Goal: Check status: Check status

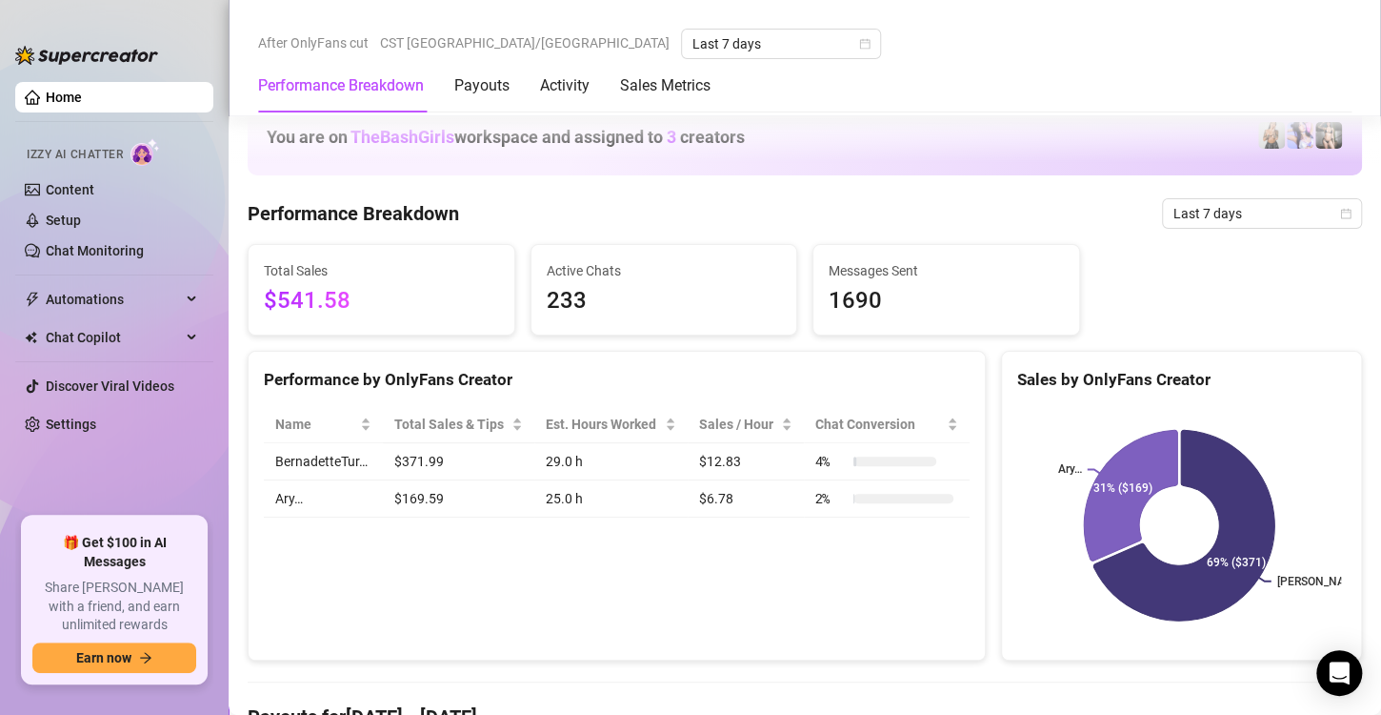
scroll to position [1130, 0]
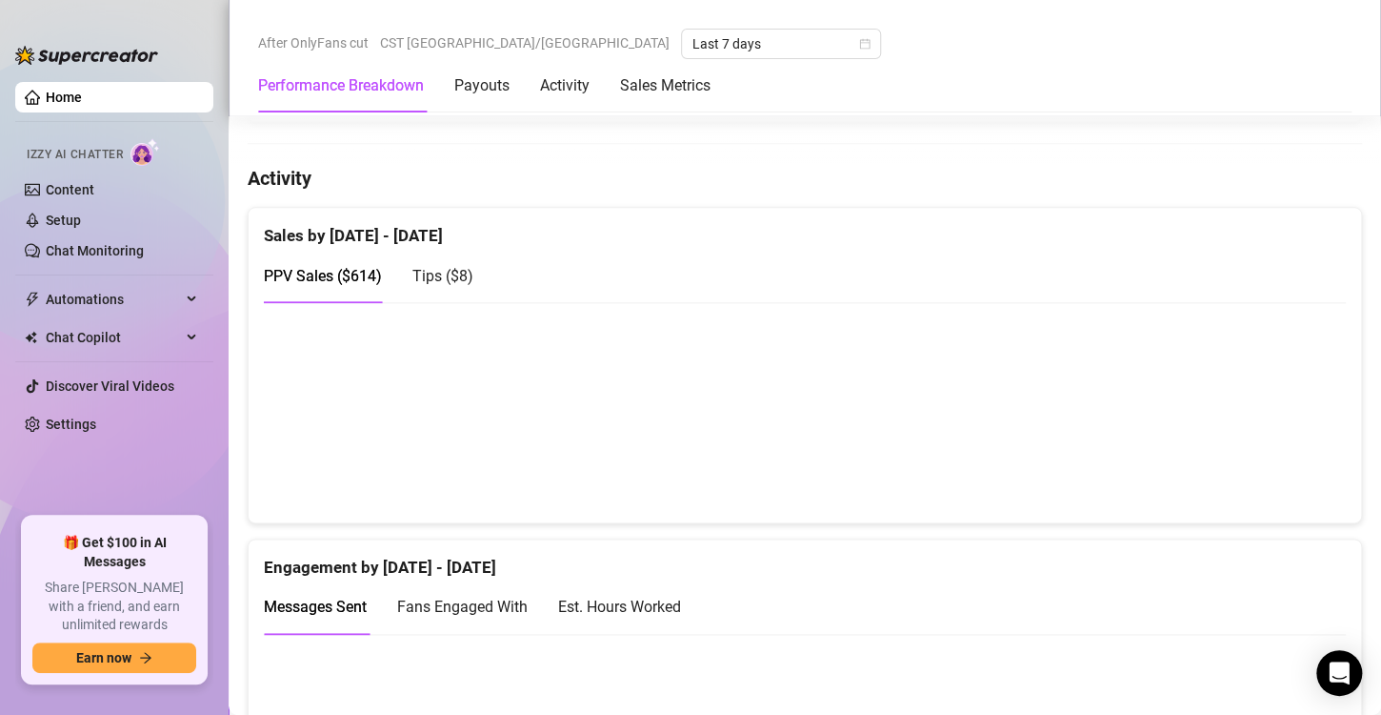
scroll to position [891, 0]
click at [457, 252] on div "Tips ( $8 )" at bounding box center [443, 273] width 61 height 54
click at [323, 274] on span "PPV Sales ( $614 )" at bounding box center [323, 273] width 118 height 18
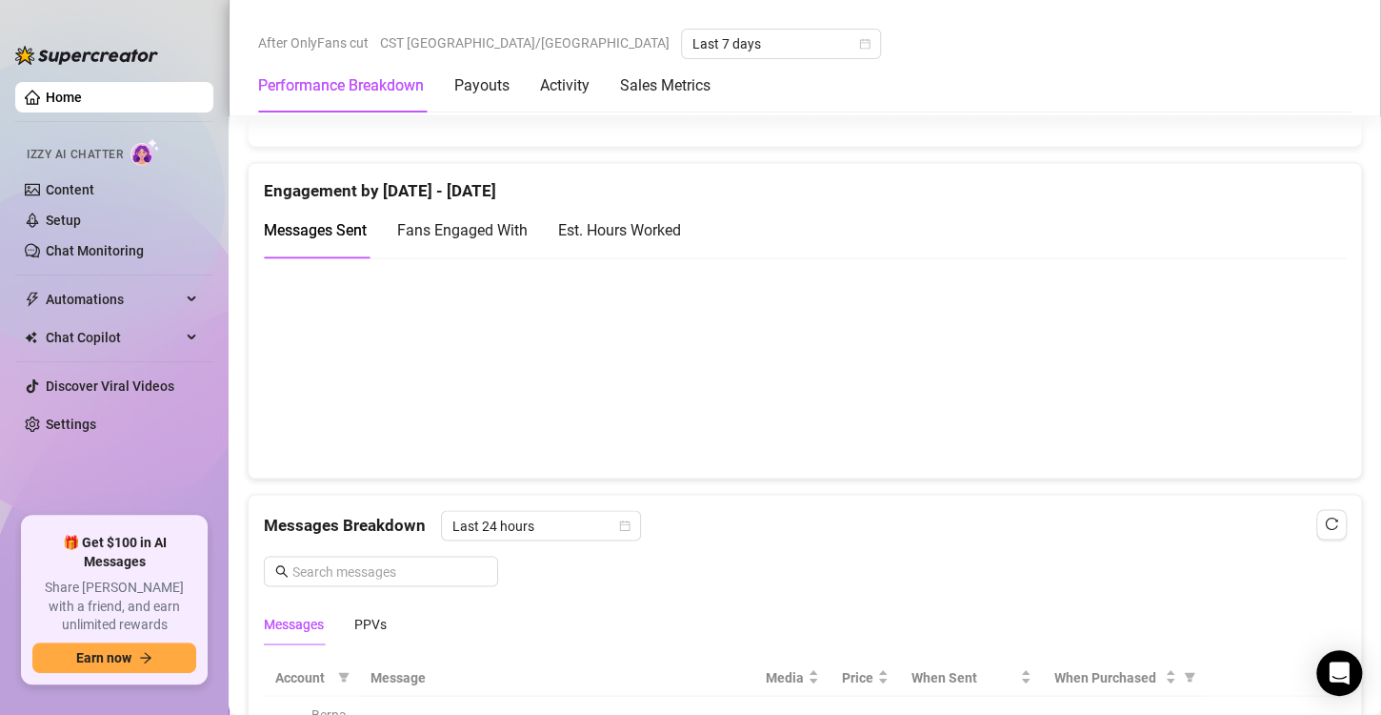
scroll to position [1268, 0]
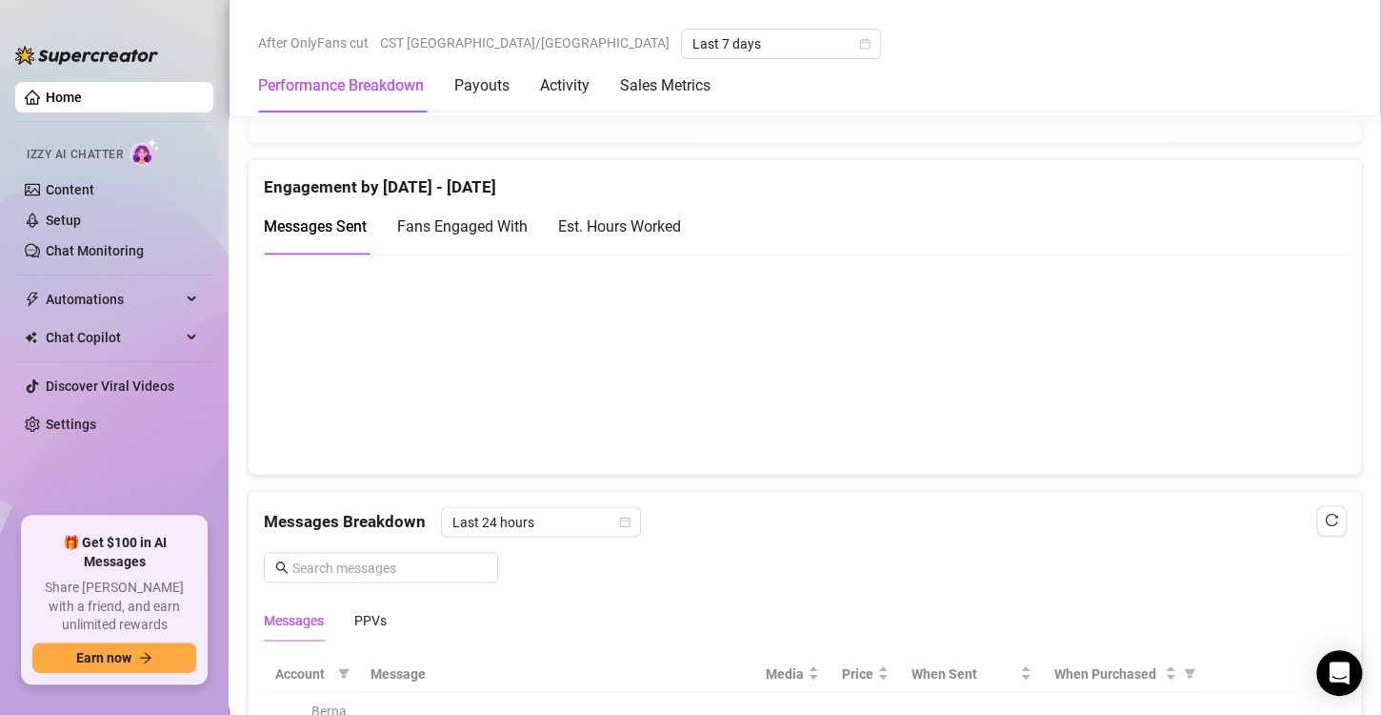
click at [628, 225] on div "Est. Hours Worked" at bounding box center [619, 226] width 123 height 24
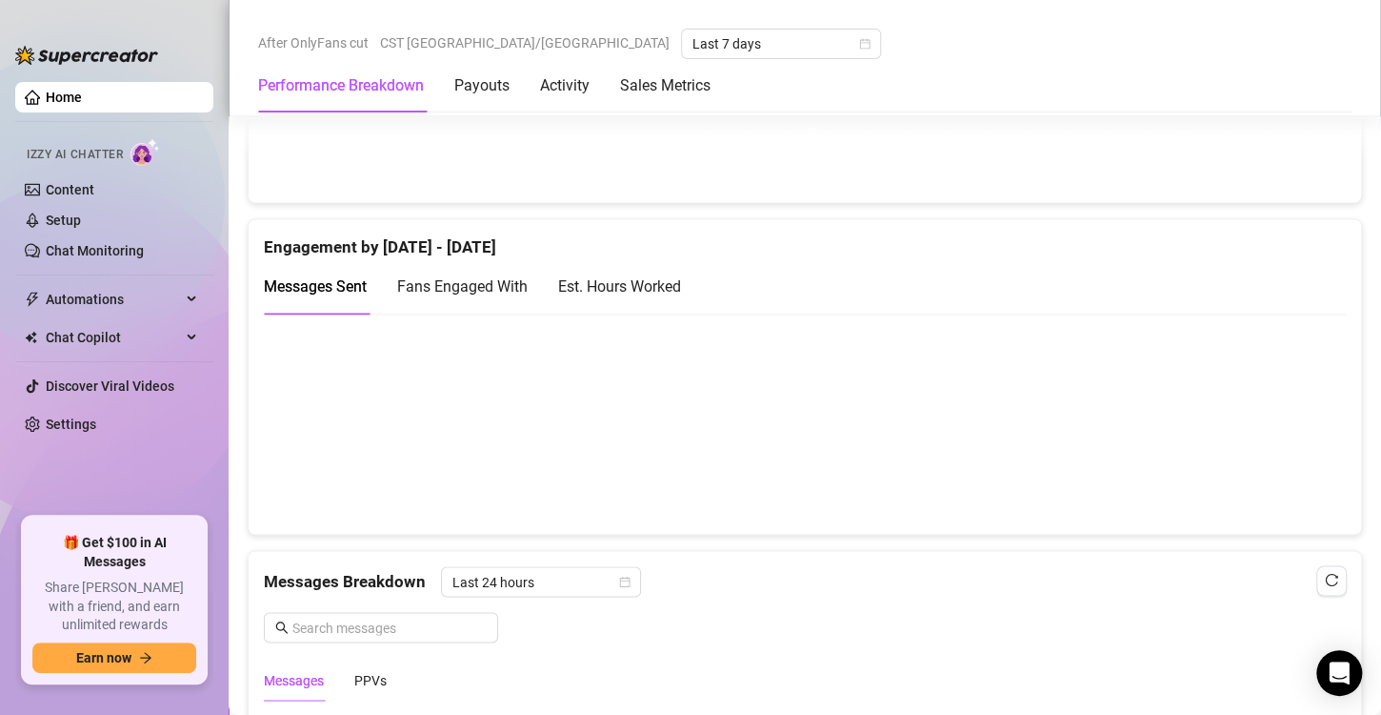
scroll to position [1208, 0]
click at [616, 290] on div "Est. Hours Worked" at bounding box center [619, 286] width 123 height 24
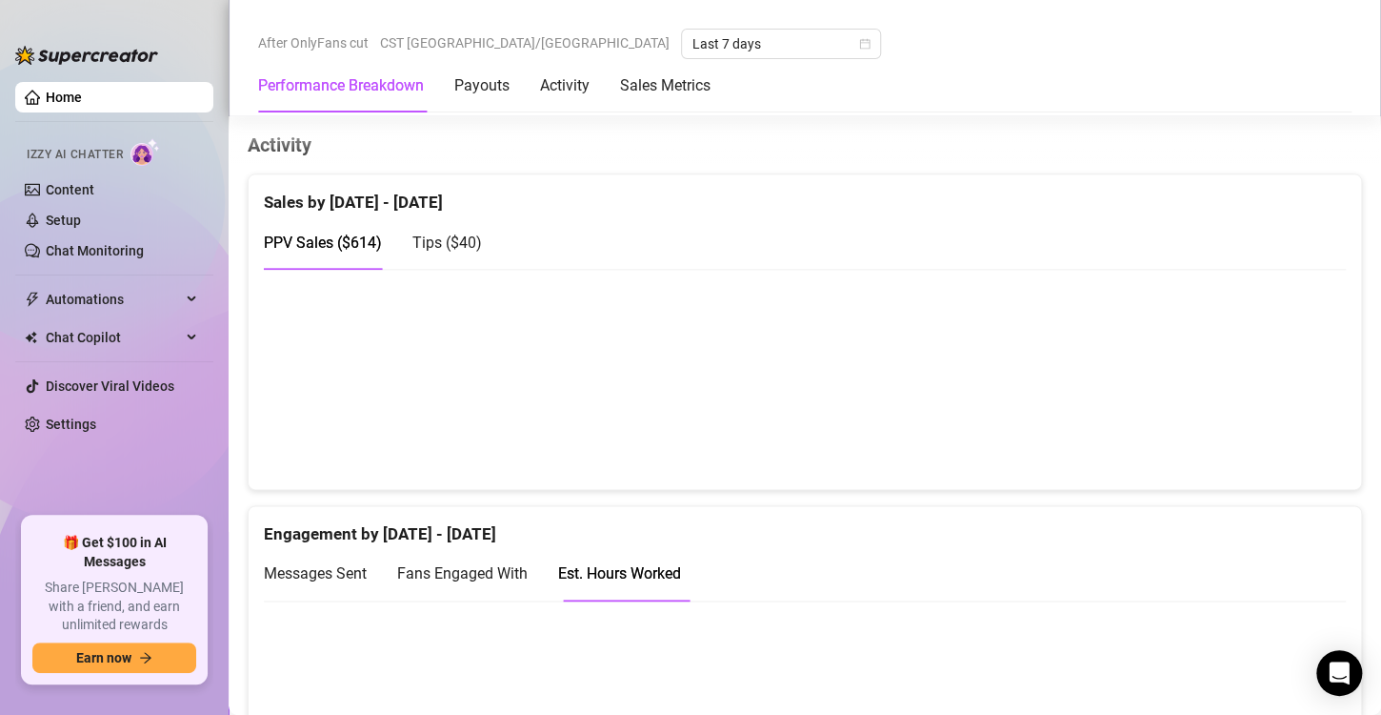
scroll to position [913, 0]
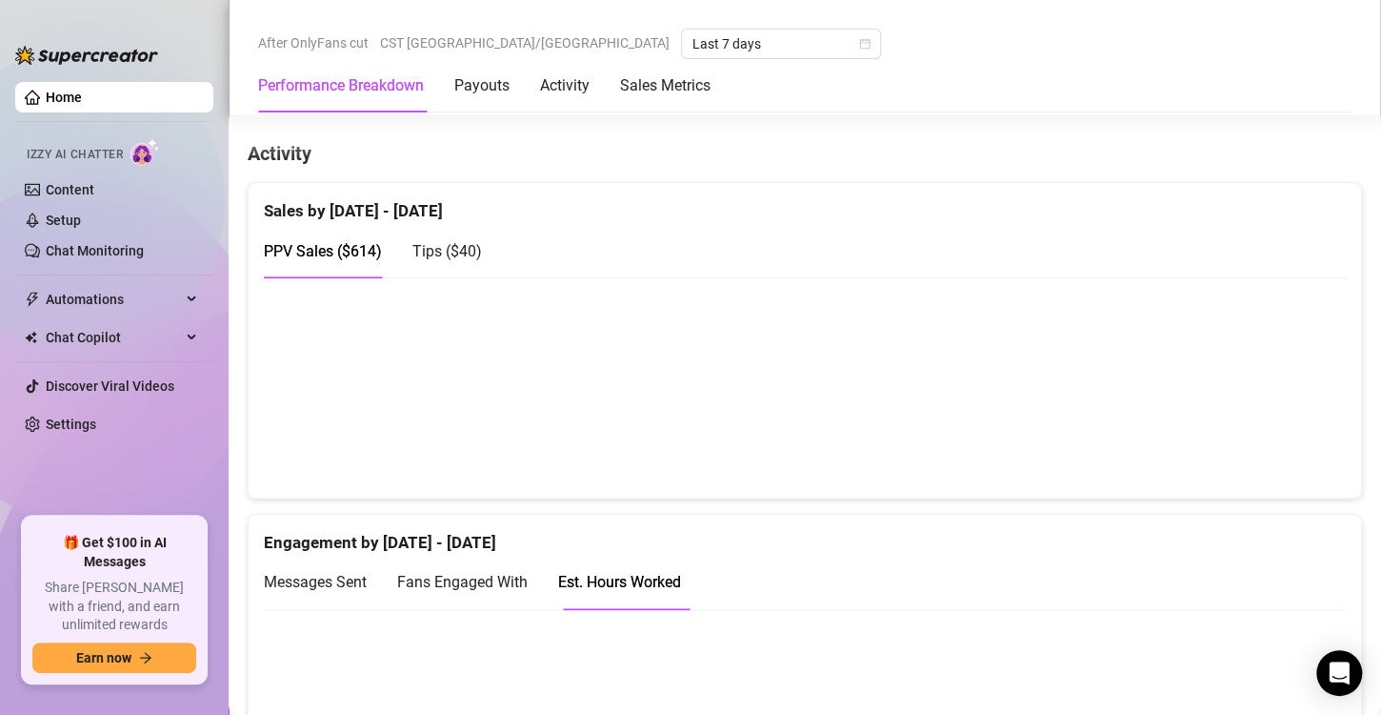
click at [460, 258] on div "Tips ( $40 )" at bounding box center [448, 251] width 70 height 24
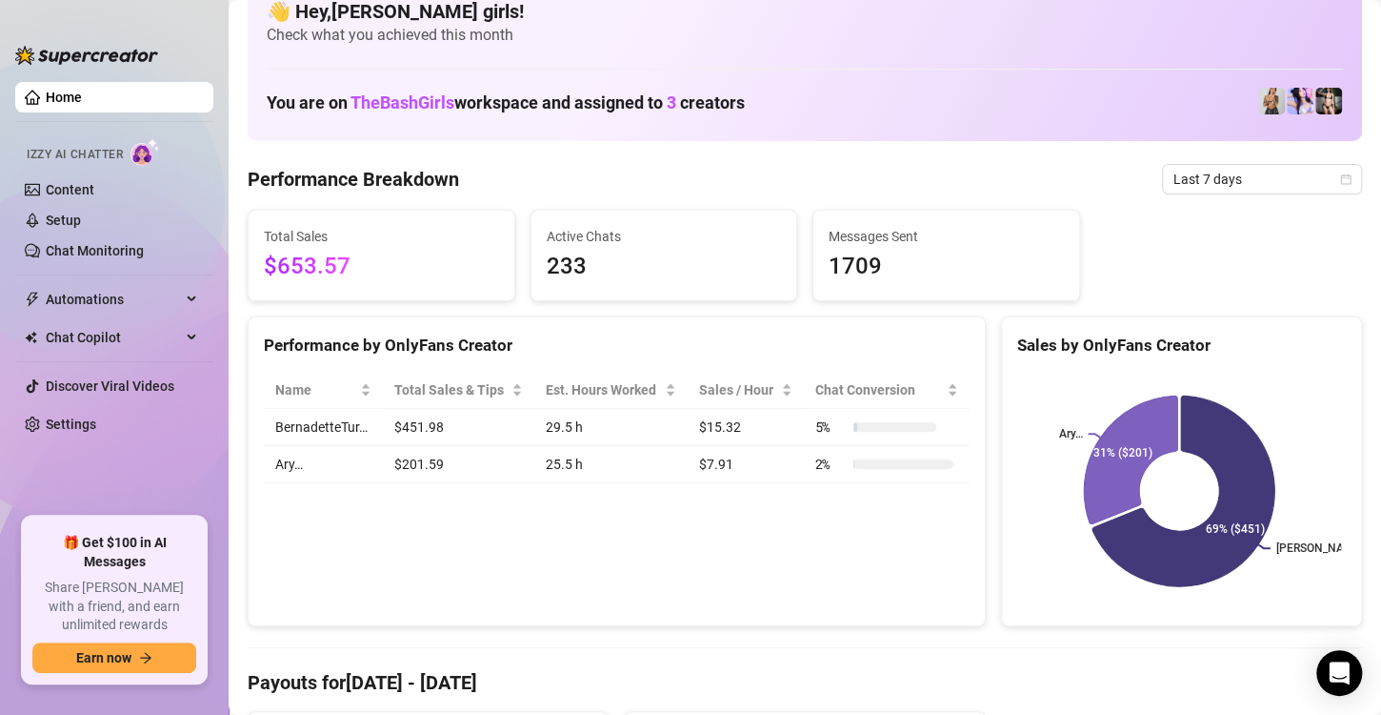
scroll to position [0, 0]
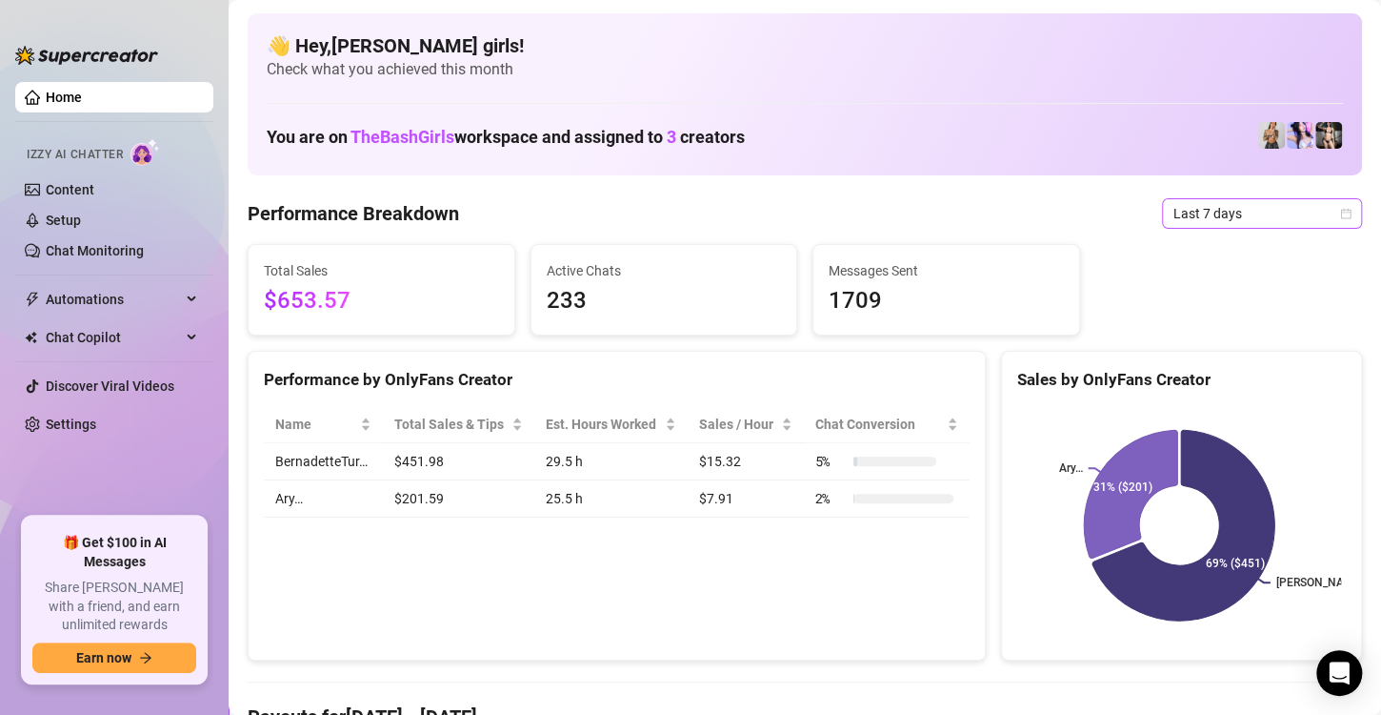
click at [1184, 215] on span "Last 7 days" at bounding box center [1262, 213] width 177 height 29
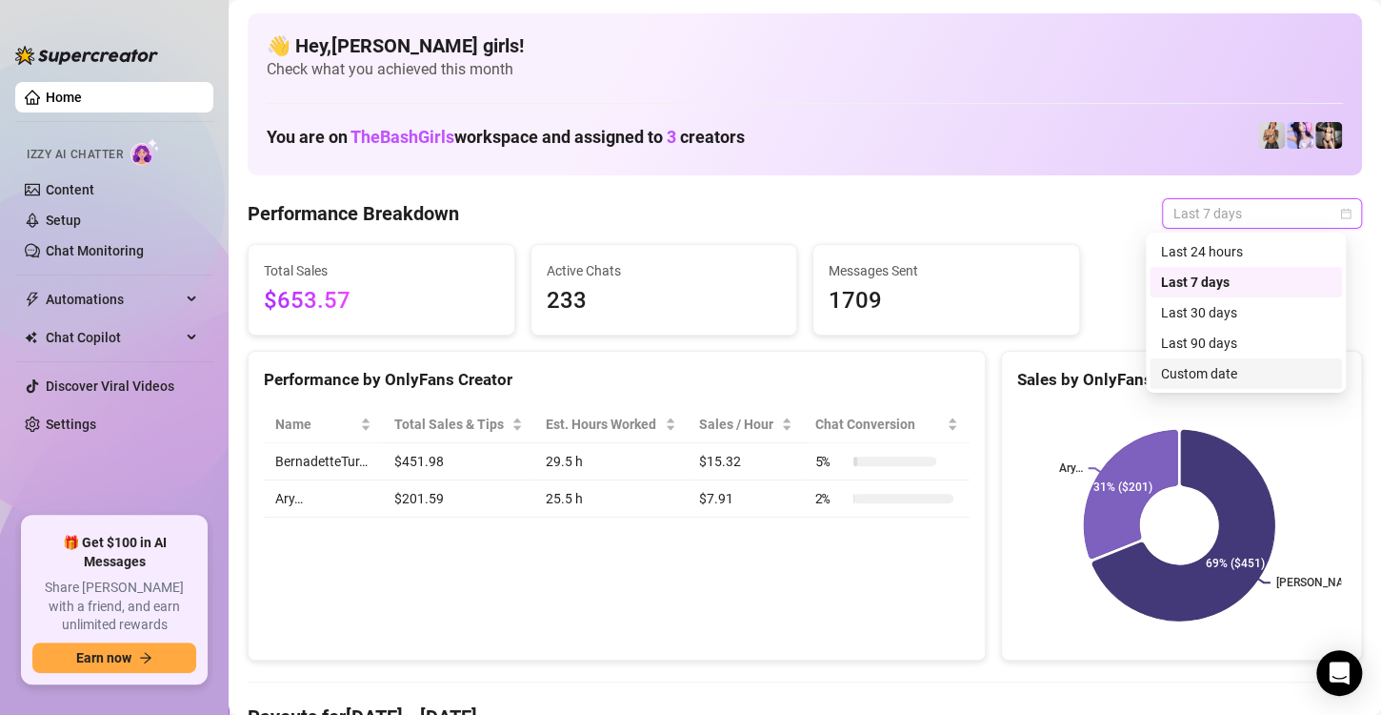
click at [1245, 382] on div "Custom date" at bounding box center [1246, 373] width 170 height 21
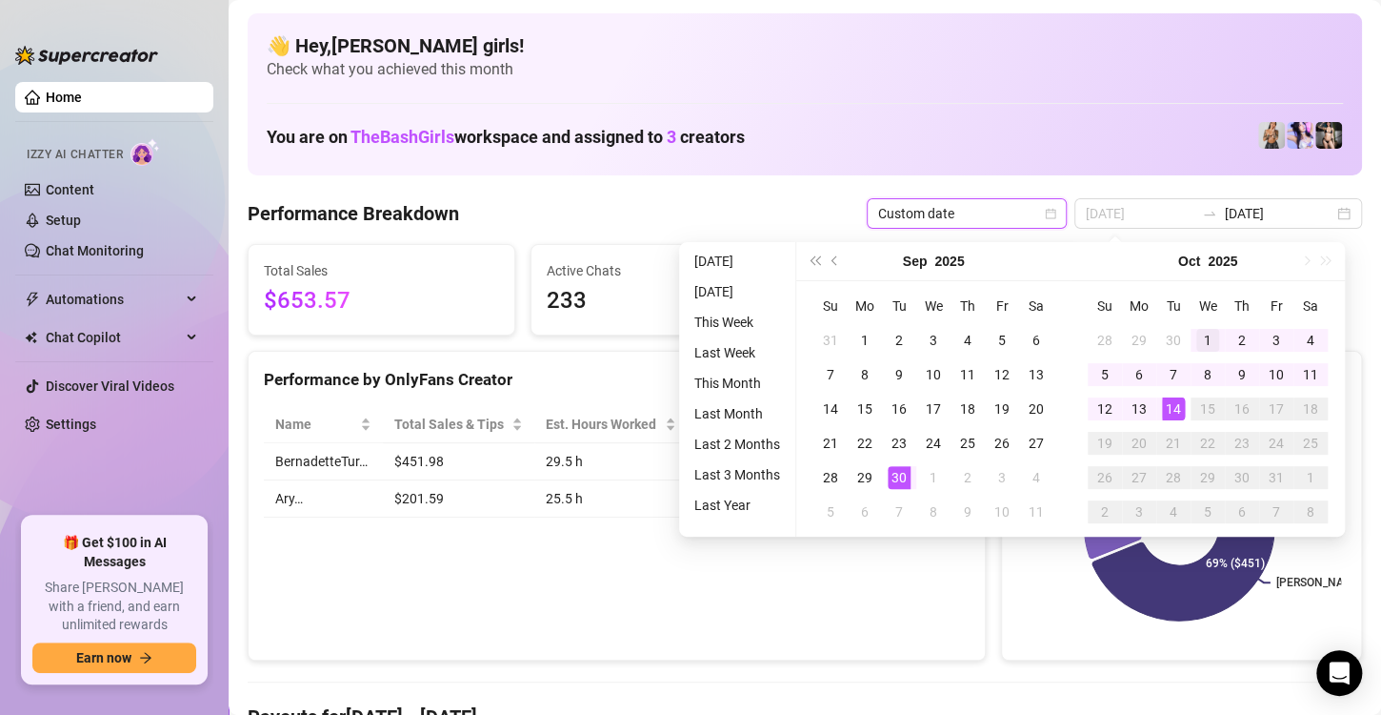
type input "2025-10-01"
click at [1215, 340] on div "1" at bounding box center [1208, 340] width 23 height 23
type input "2025-10-14"
click at [1179, 408] on div "14" at bounding box center [1173, 408] width 23 height 23
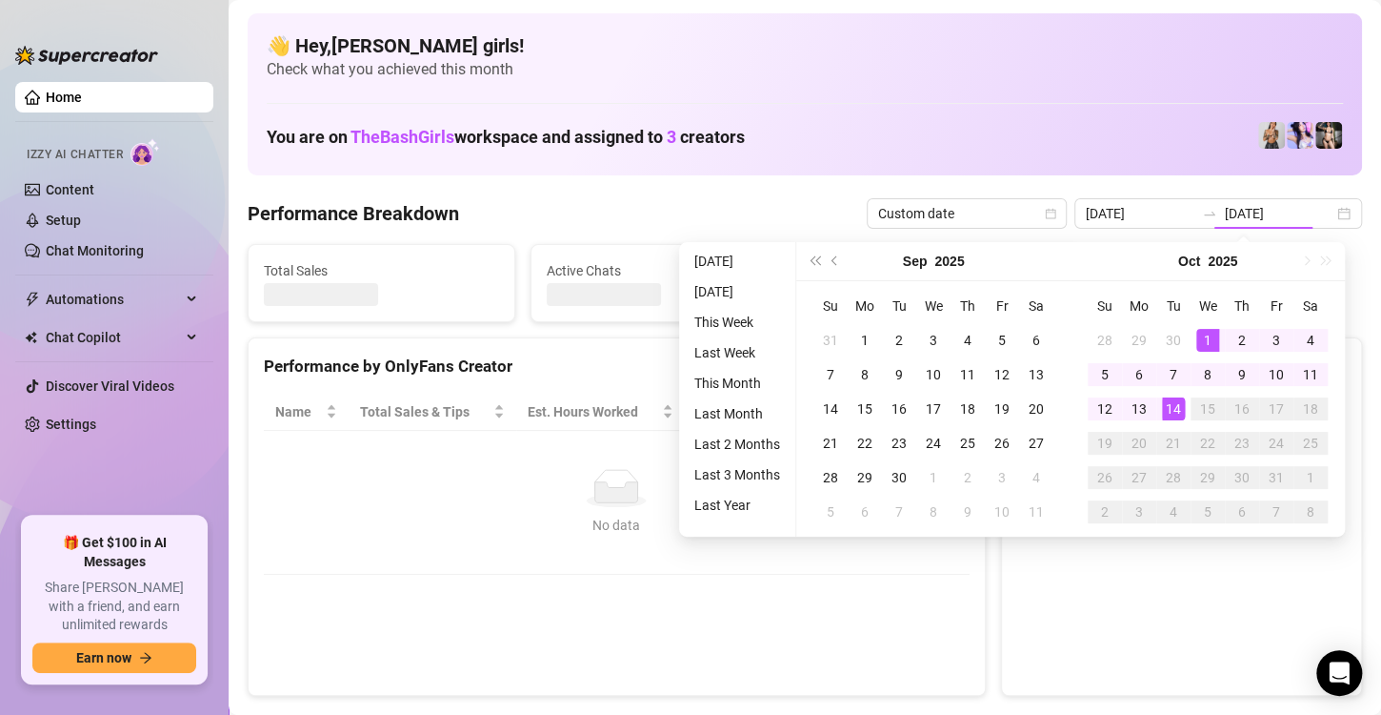
type input "2025-10-01"
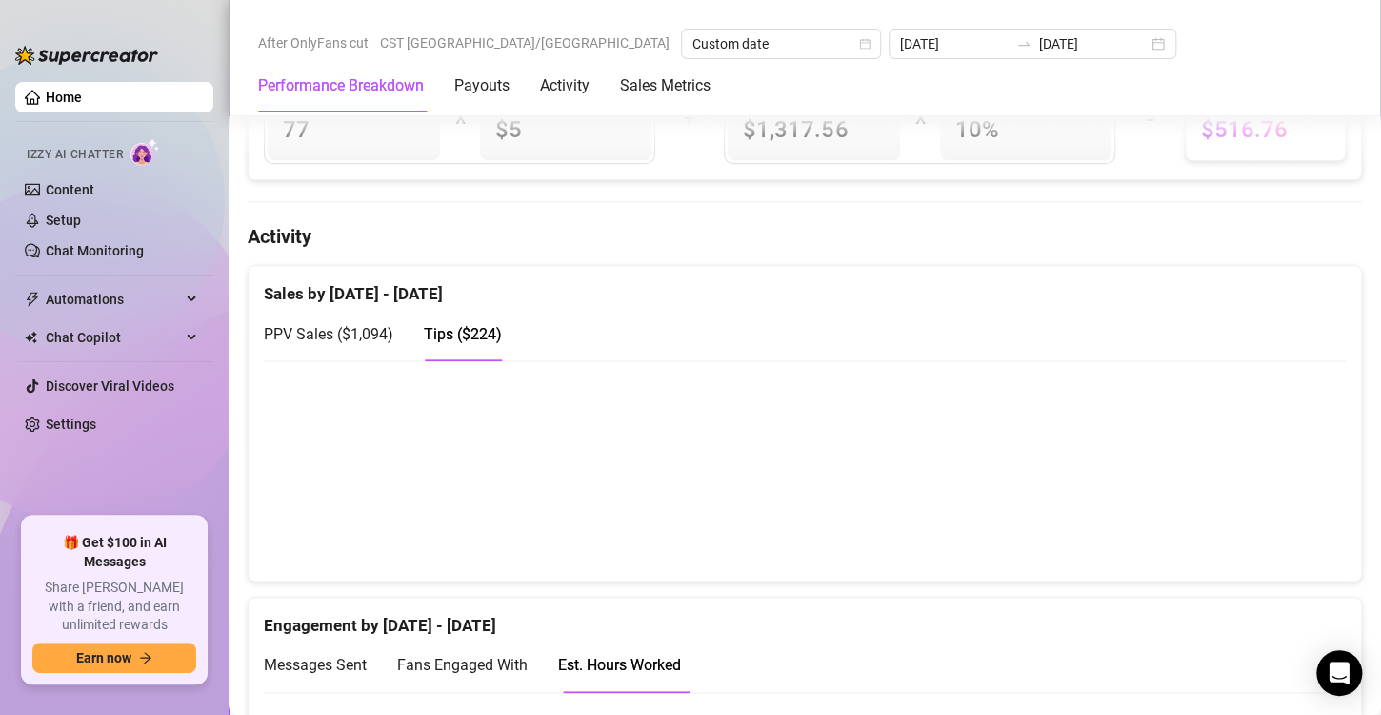
scroll to position [840, 0]
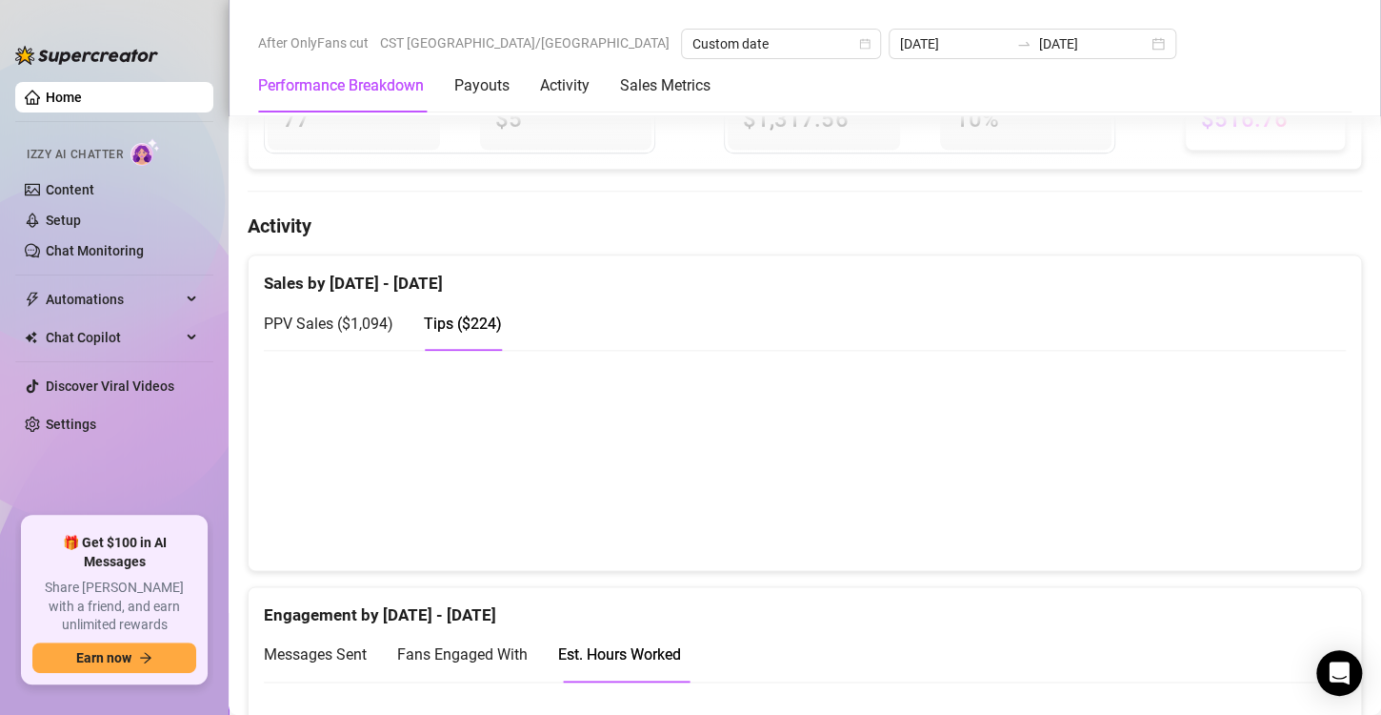
click at [363, 319] on span "PPV Sales ( $1,094 )" at bounding box center [329, 323] width 130 height 18
click at [459, 335] on div "Tips ( $224 )" at bounding box center [463, 323] width 78 height 54
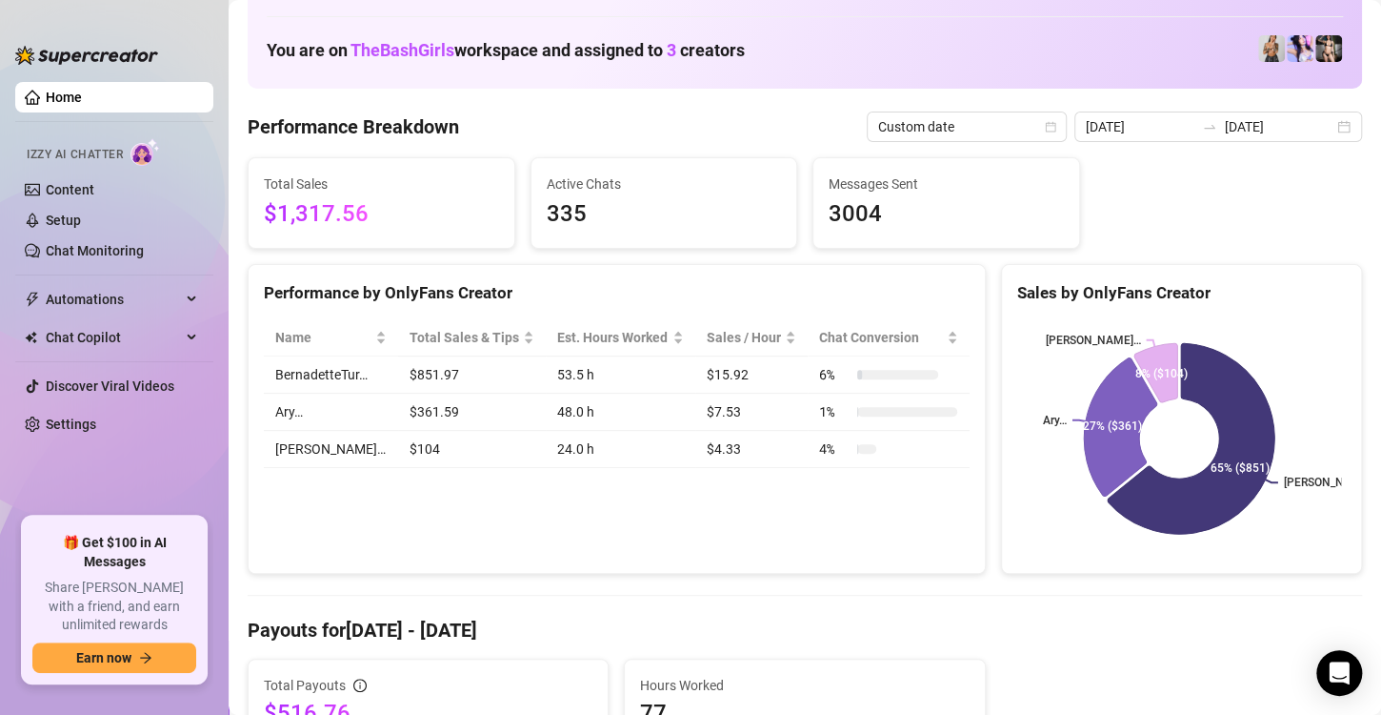
scroll to position [88, 0]
click at [1225, 126] on input "2025-10-14" at bounding box center [1279, 125] width 109 height 21
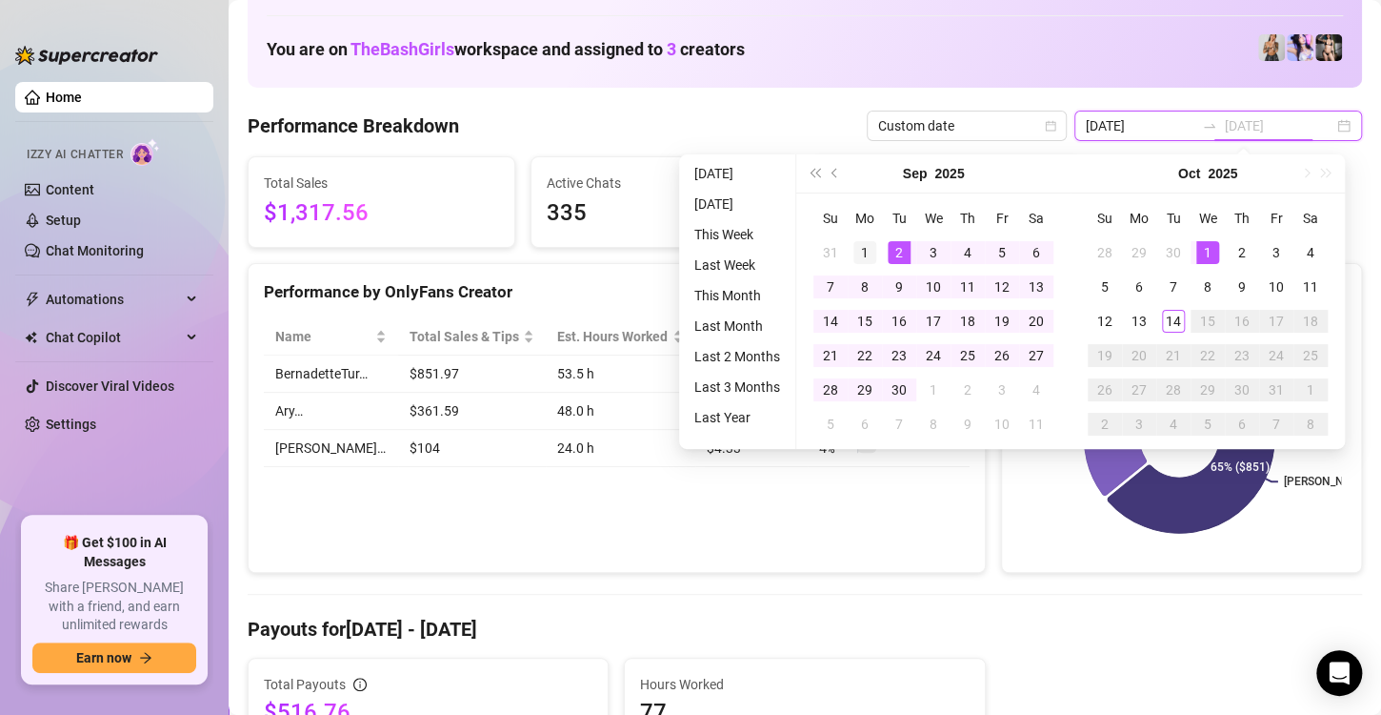
type input "2025-09-01"
click at [864, 259] on div "1" at bounding box center [865, 252] width 23 height 23
type input "2025-09-30"
click at [900, 393] on div "30" at bounding box center [899, 389] width 23 height 23
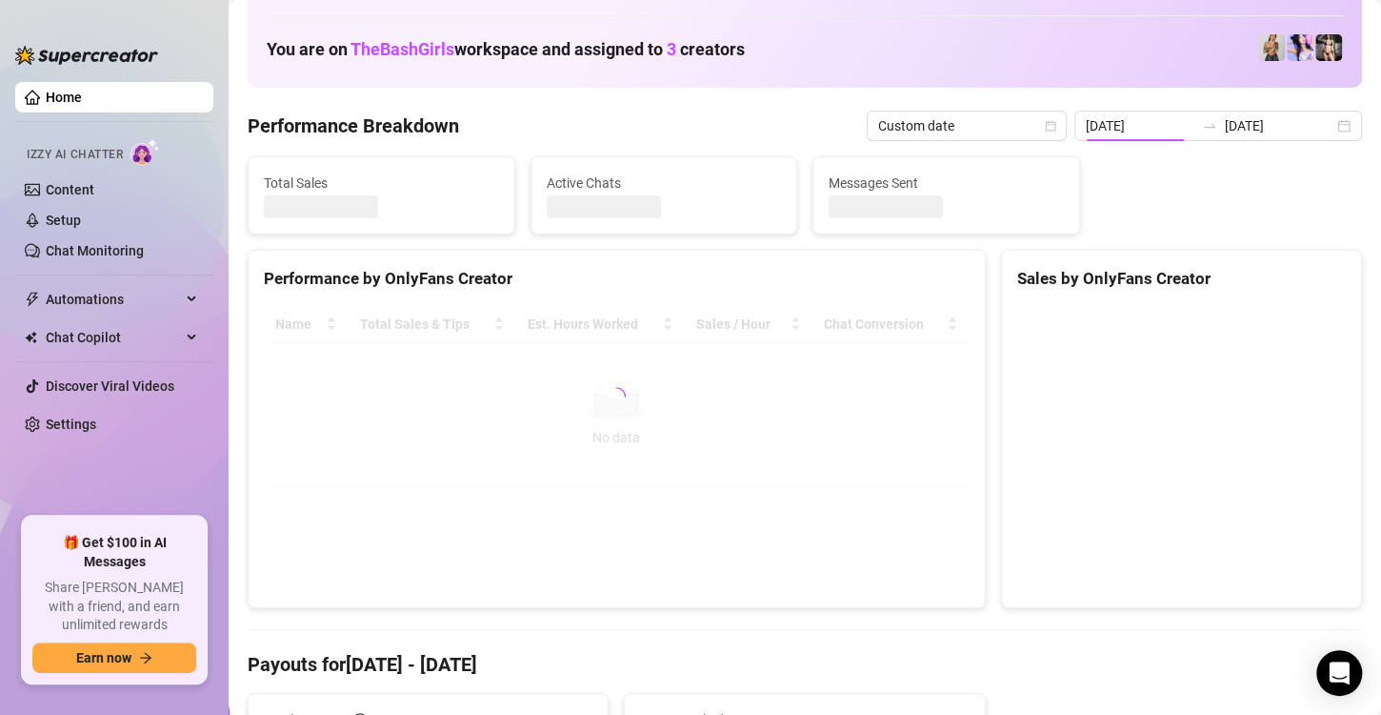
type input "2025-09-30"
type input "2025-10-14"
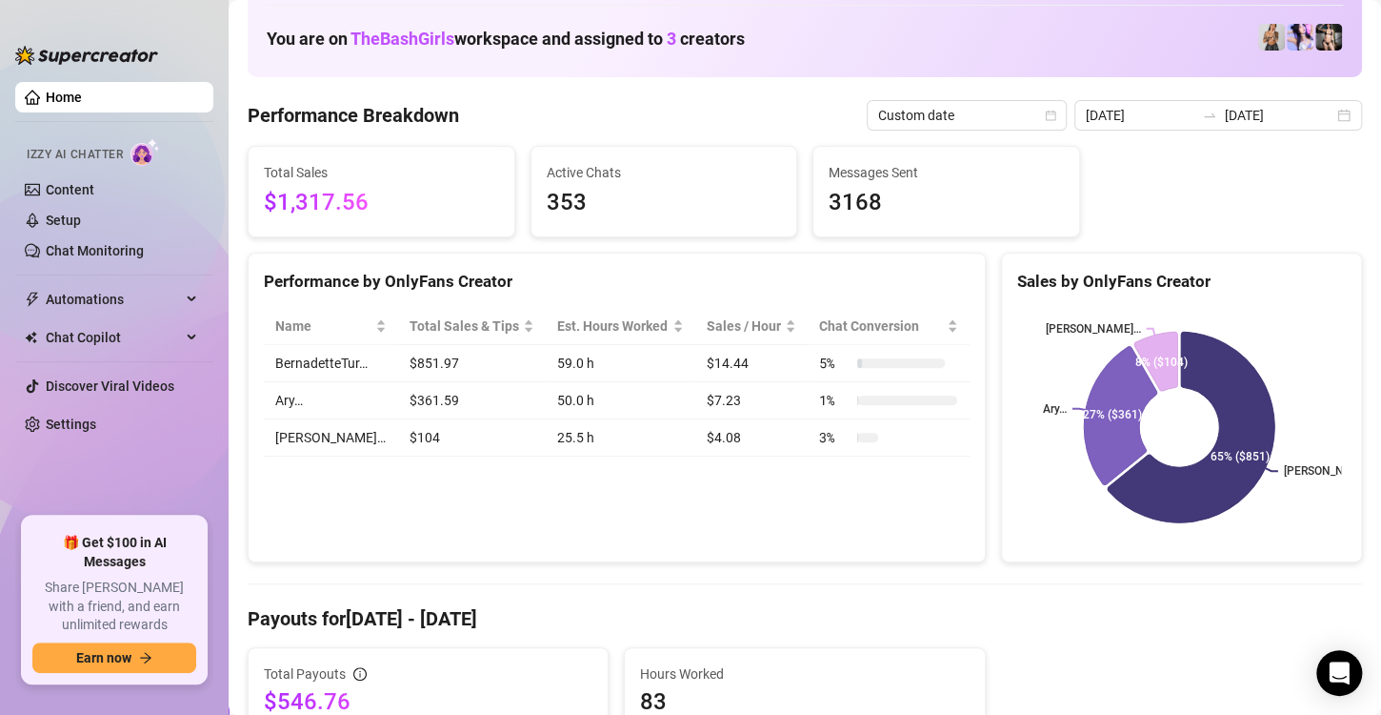
scroll to position [99, 0]
click at [1118, 111] on input "2025-09-30" at bounding box center [1140, 114] width 109 height 21
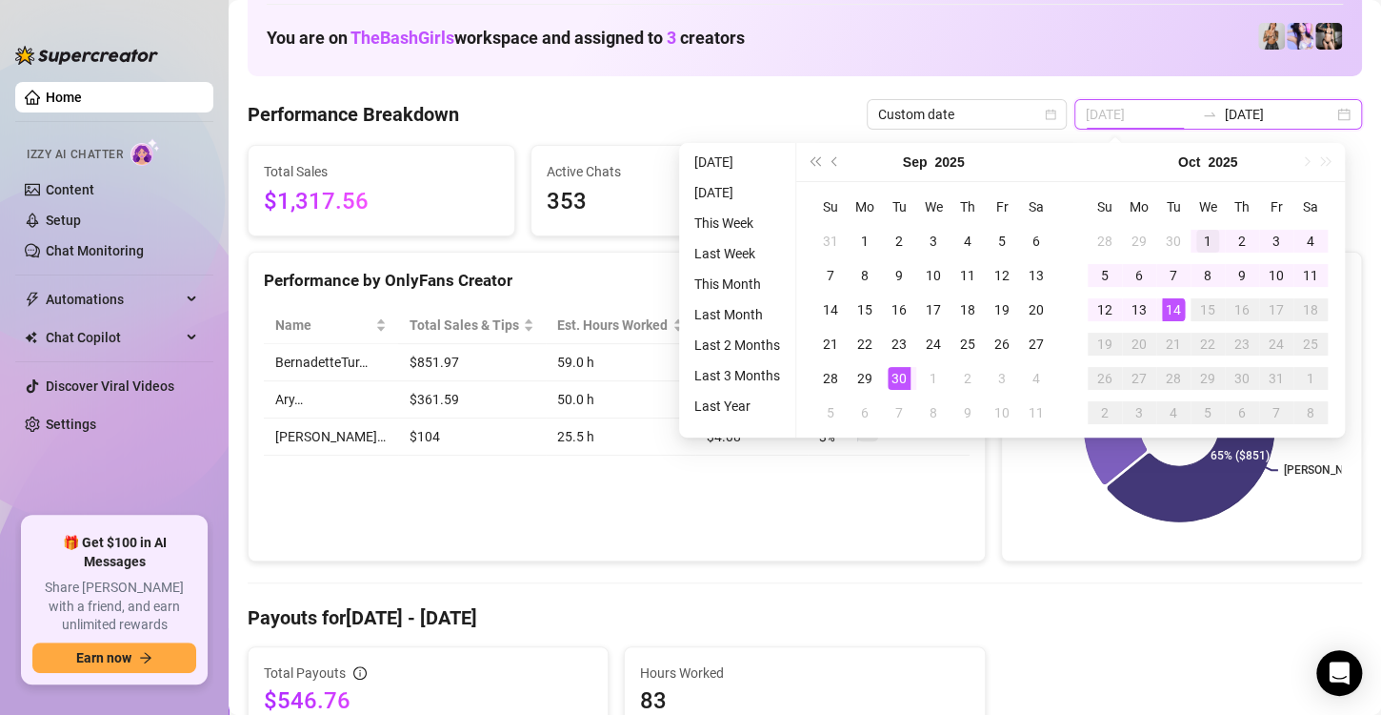
type input "2025-10-01"
click at [1203, 240] on div "1" at bounding box center [1208, 241] width 23 height 23
type input "2025-10-14"
click at [1172, 304] on div "14" at bounding box center [1173, 309] width 23 height 23
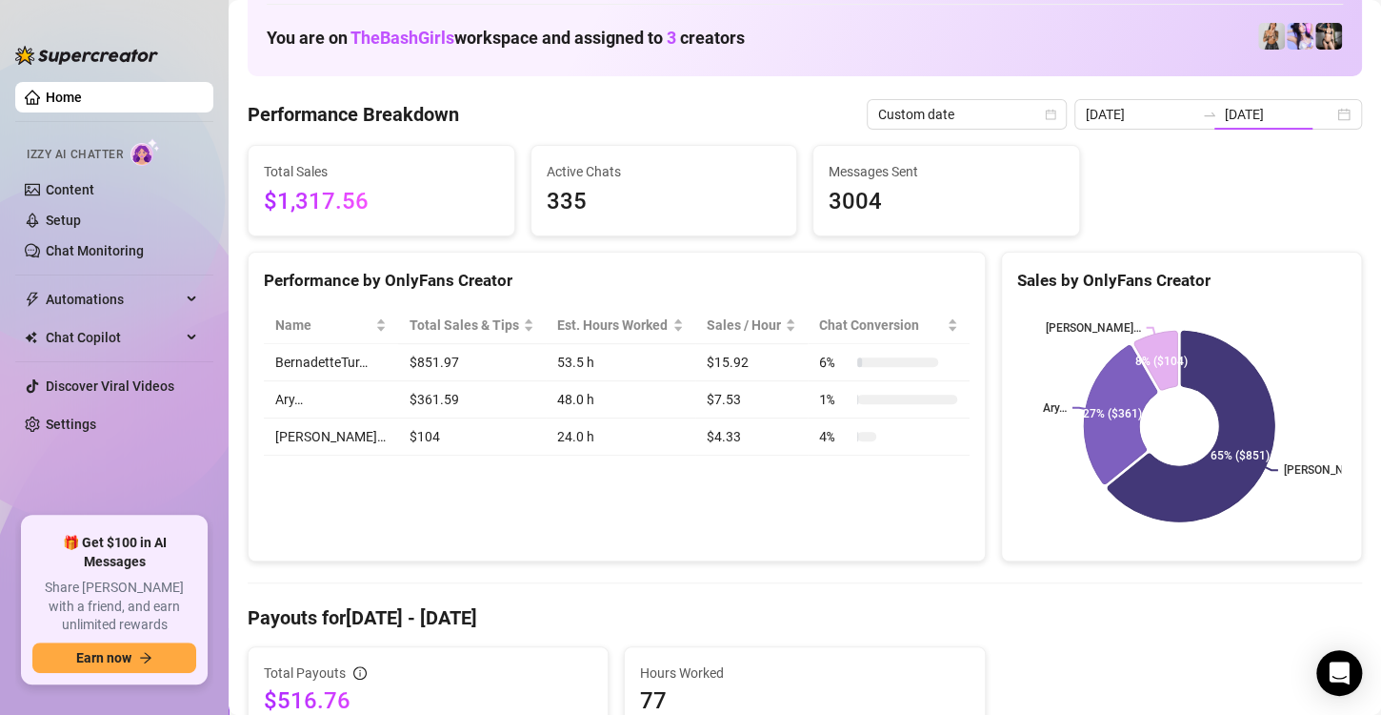
type input "2025-10-01"
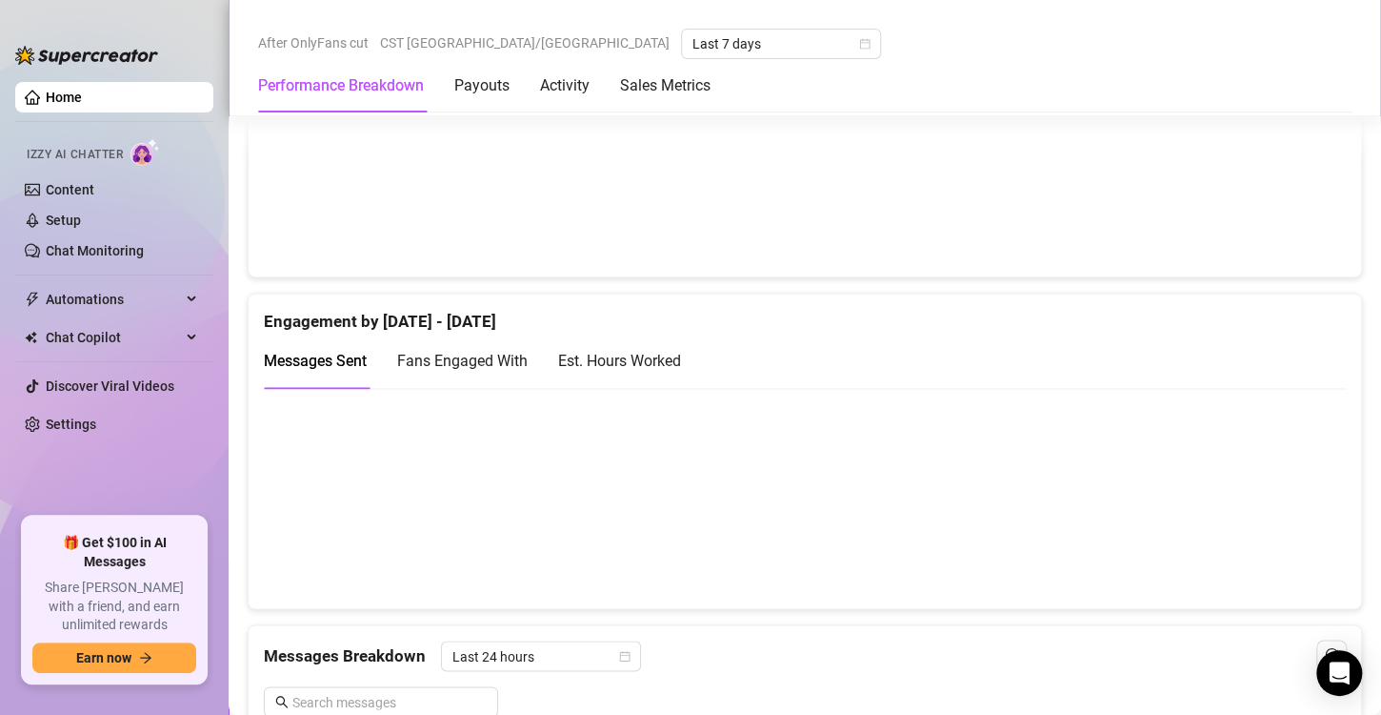
scroll to position [1143, 0]
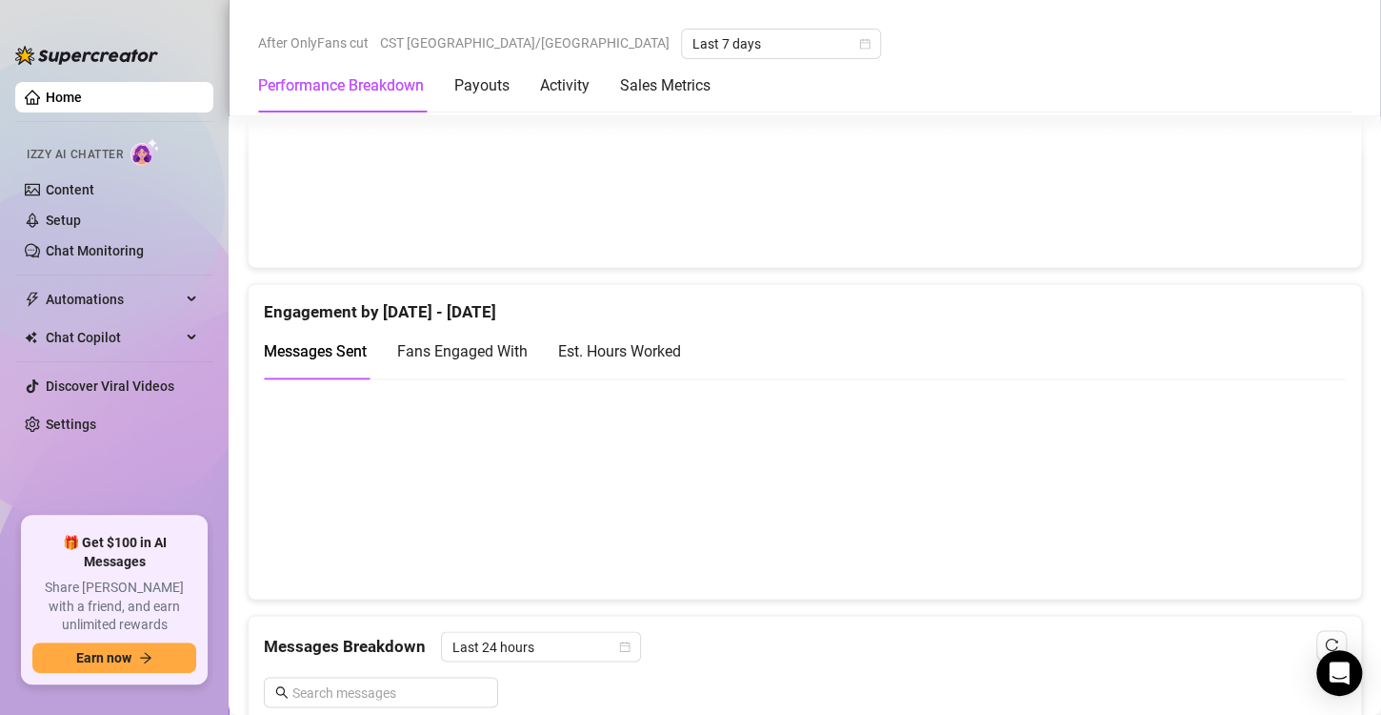
click at [650, 339] on div "Est. Hours Worked" at bounding box center [619, 351] width 123 height 24
